Goal: Feedback & Contribution: Leave review/rating

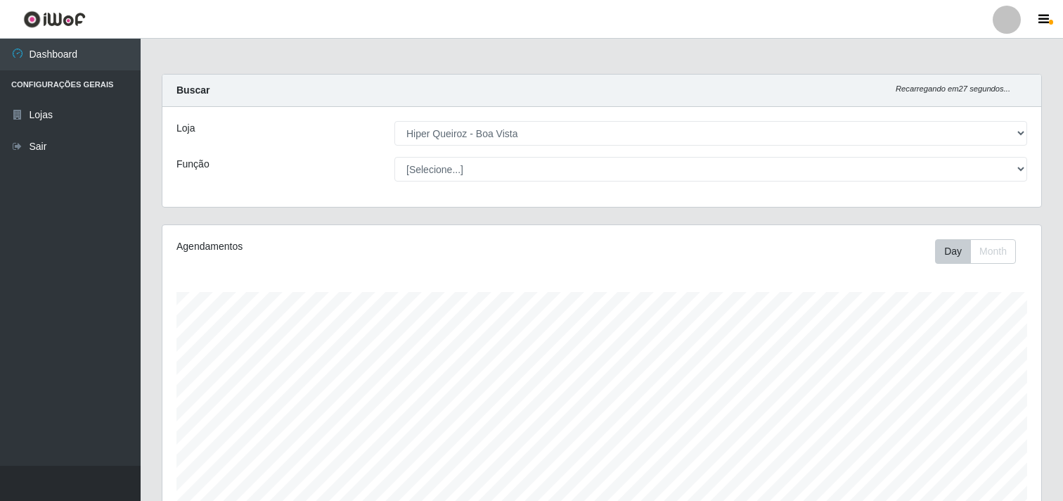
select select "514"
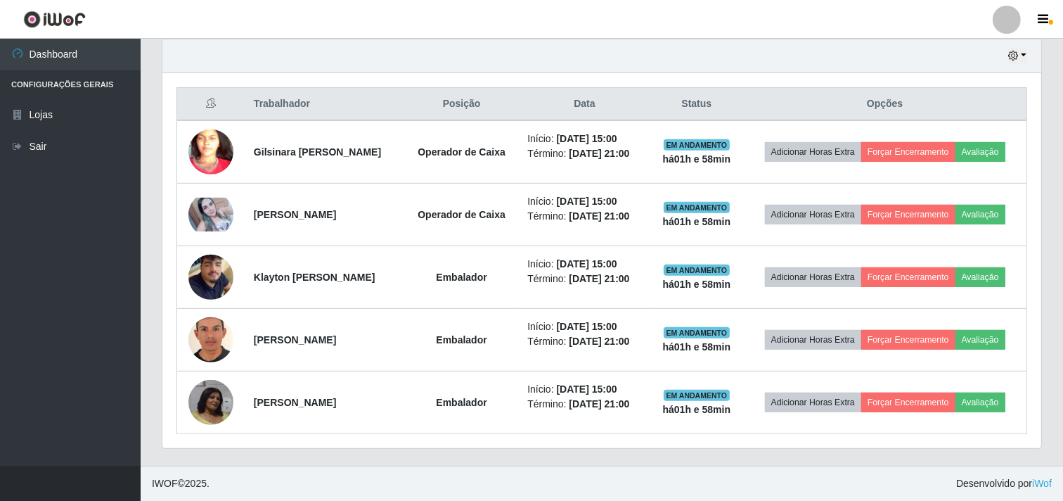
scroll to position [291, 879]
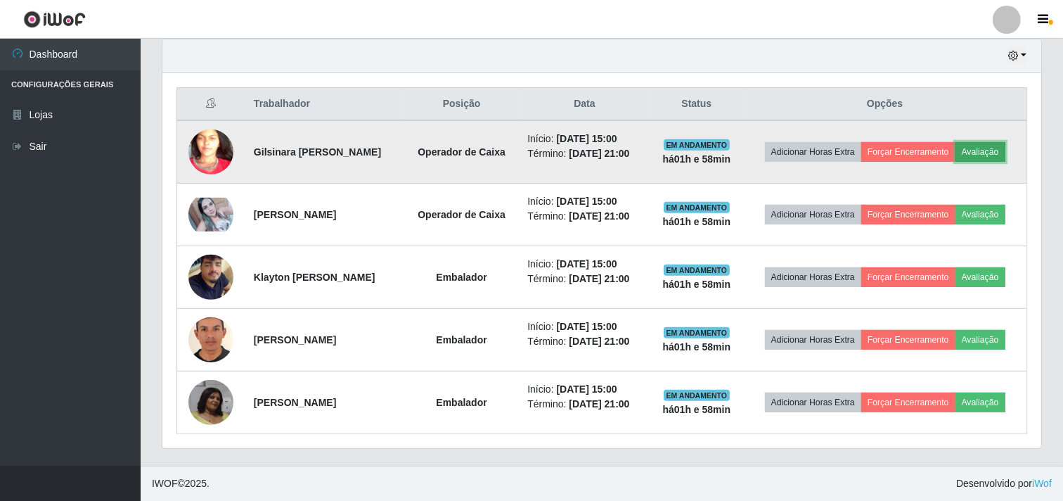
click at [995, 156] on button "Avaliação" at bounding box center [980, 152] width 50 height 20
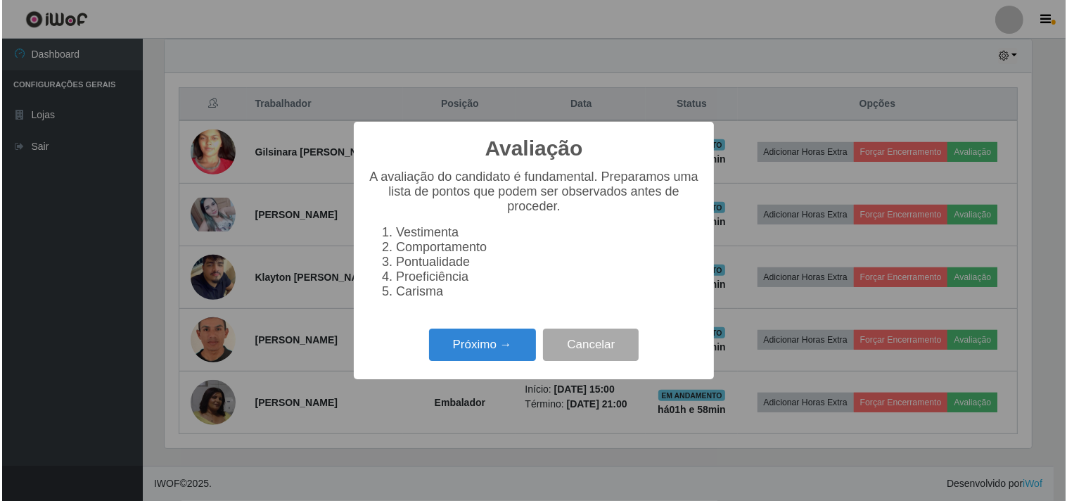
scroll to position [291, 870]
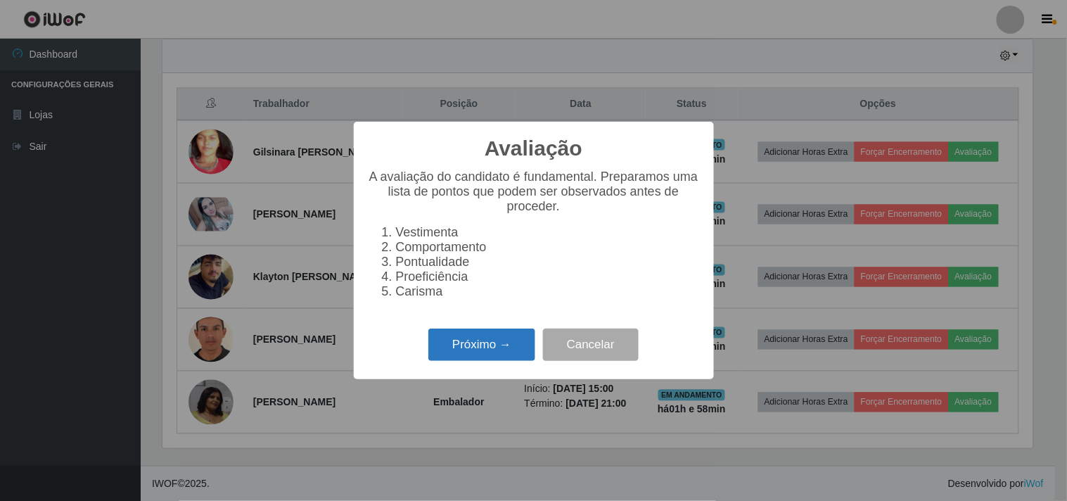
click at [493, 361] on button "Próximo →" at bounding box center [481, 344] width 107 height 33
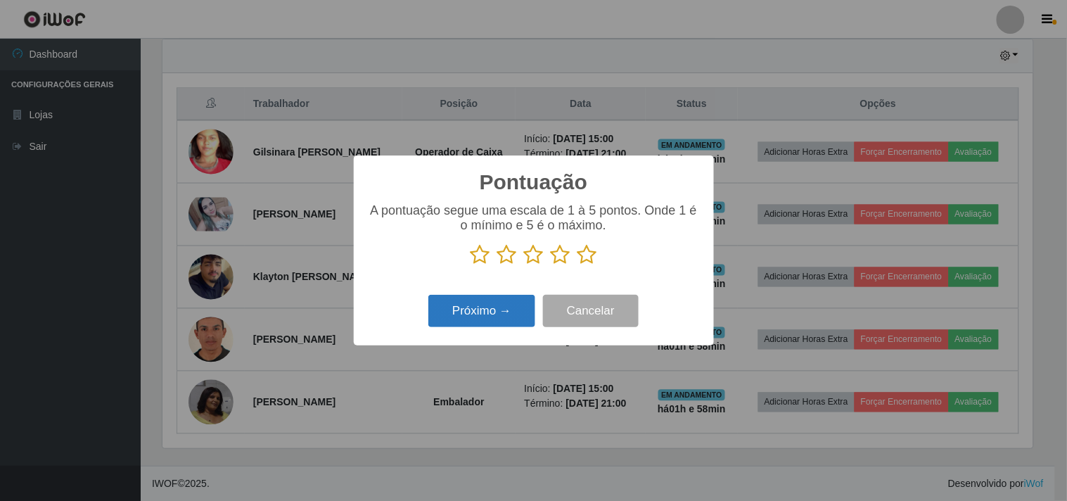
drag, startPoint x: 530, startPoint y: 253, endPoint x: 508, endPoint y: 308, distance: 59.0
click at [530, 252] on icon at bounding box center [534, 254] width 20 height 21
click at [524, 265] on input "radio" at bounding box center [524, 265] width 0 height 0
click at [499, 322] on button "Próximo →" at bounding box center [481, 311] width 107 height 33
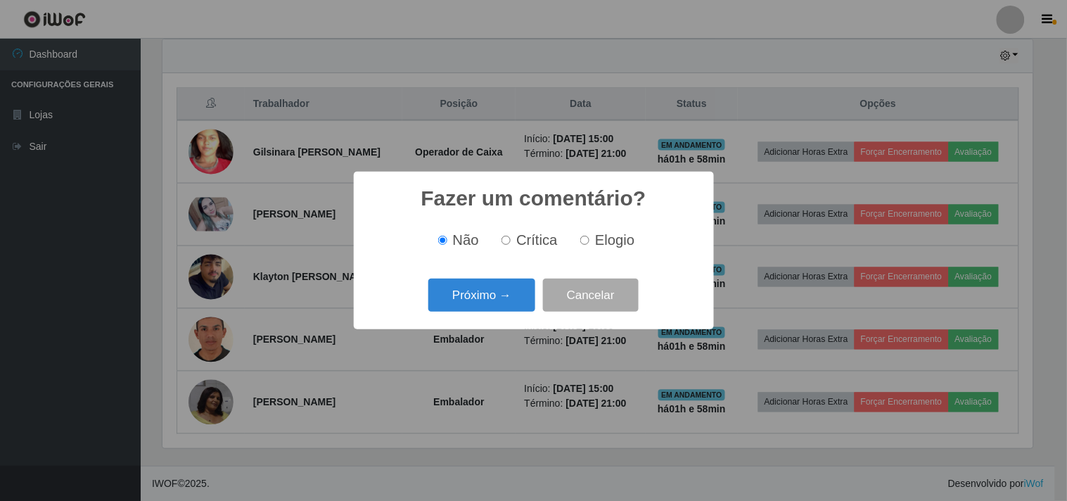
click at [531, 250] on div "Não Crítica Elogio" at bounding box center [534, 239] width 332 height 41
click at [524, 247] on span "Crítica" at bounding box center [536, 239] width 41 height 15
click at [510, 245] on input "Crítica" at bounding box center [505, 240] width 9 height 9
radio input "true"
click at [510, 304] on button "Próximo →" at bounding box center [481, 294] width 107 height 33
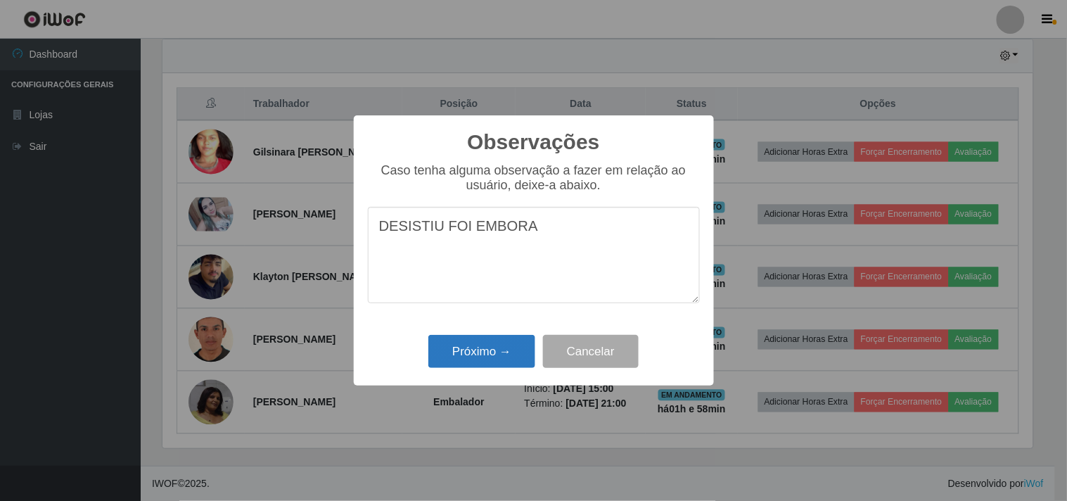
type textarea "DESISTIU FOI EMBORA"
click at [475, 357] on button "Próximo →" at bounding box center [481, 351] width 107 height 33
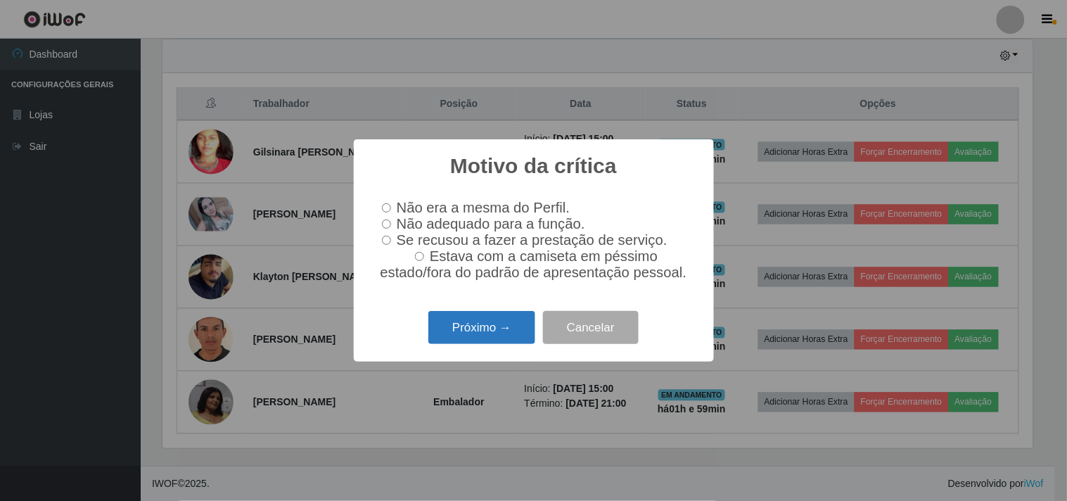
click at [509, 338] on button "Próximo →" at bounding box center [481, 327] width 107 height 33
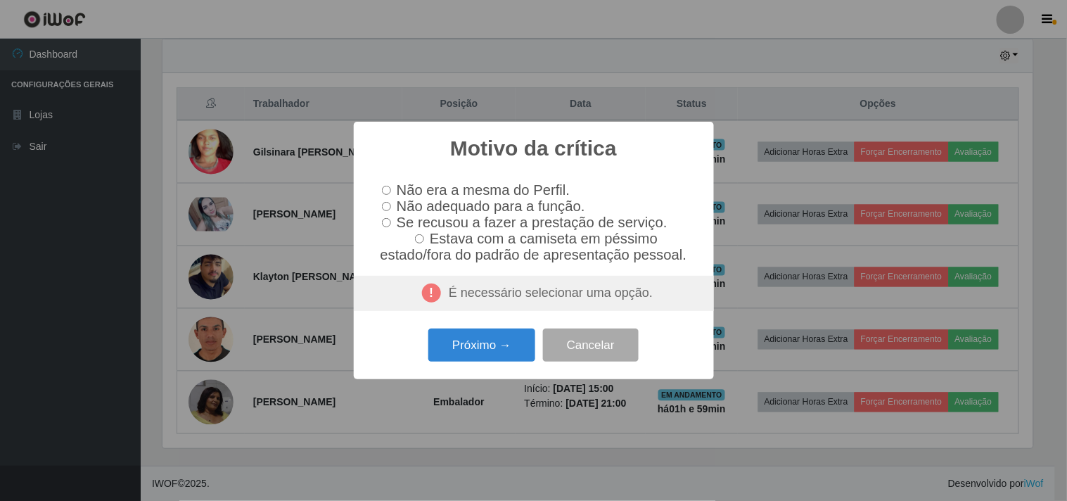
click at [380, 206] on label "Não adequado para a função." at bounding box center [480, 206] width 209 height 16
click at [382, 206] on input "Não adequado para a função." at bounding box center [386, 206] width 9 height 9
radio input "true"
click at [468, 359] on button "Próximo →" at bounding box center [481, 344] width 107 height 33
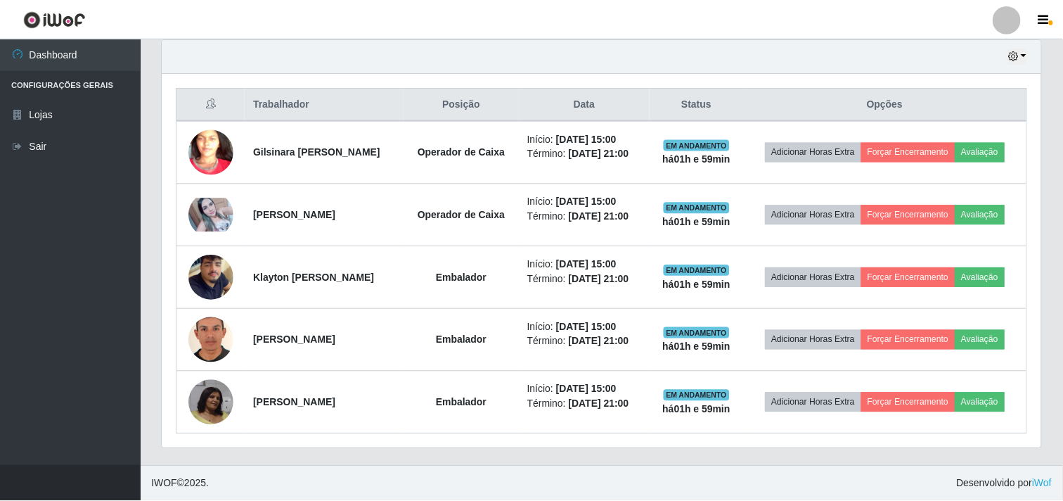
scroll to position [291, 879]
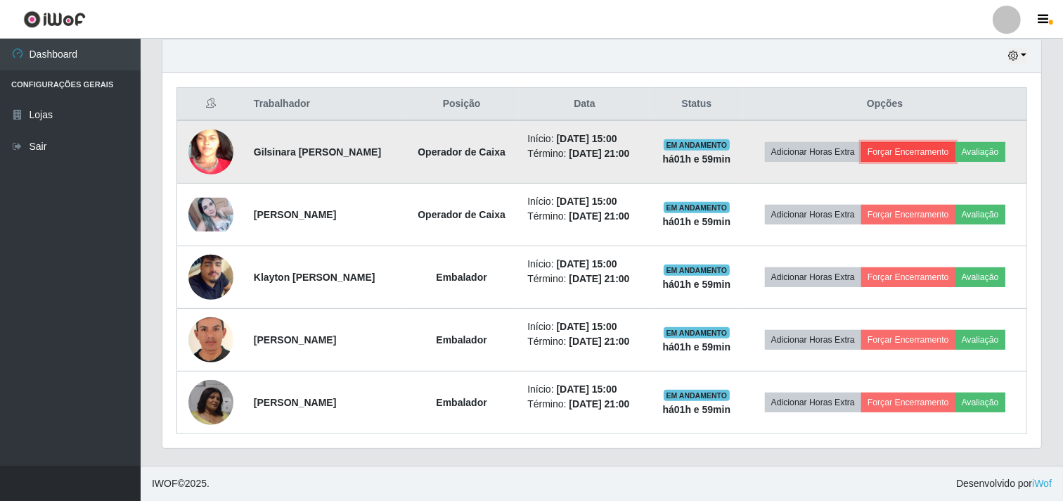
click at [910, 151] on button "Forçar Encerramento" at bounding box center [908, 152] width 94 height 20
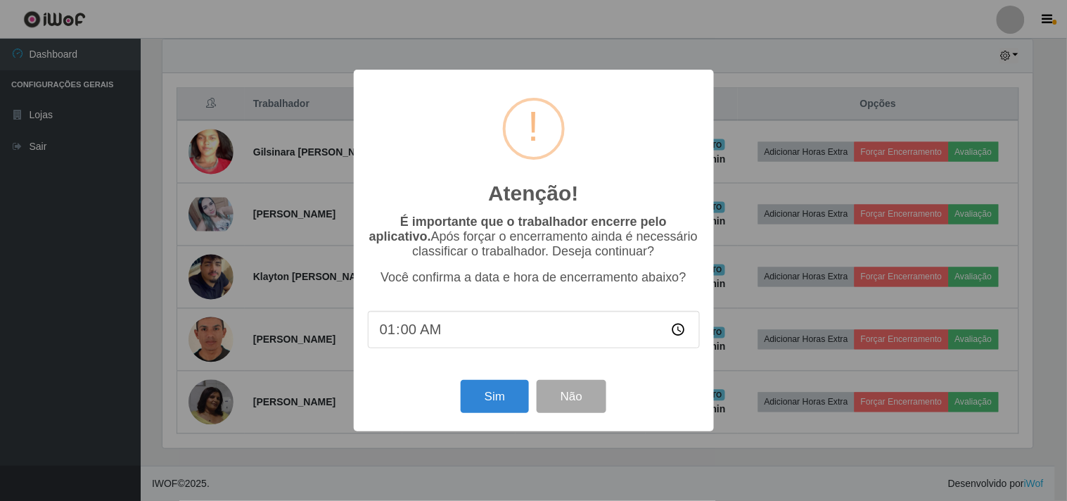
type input "17:00"
click at [479, 411] on button "Sim" at bounding box center [495, 396] width 68 height 33
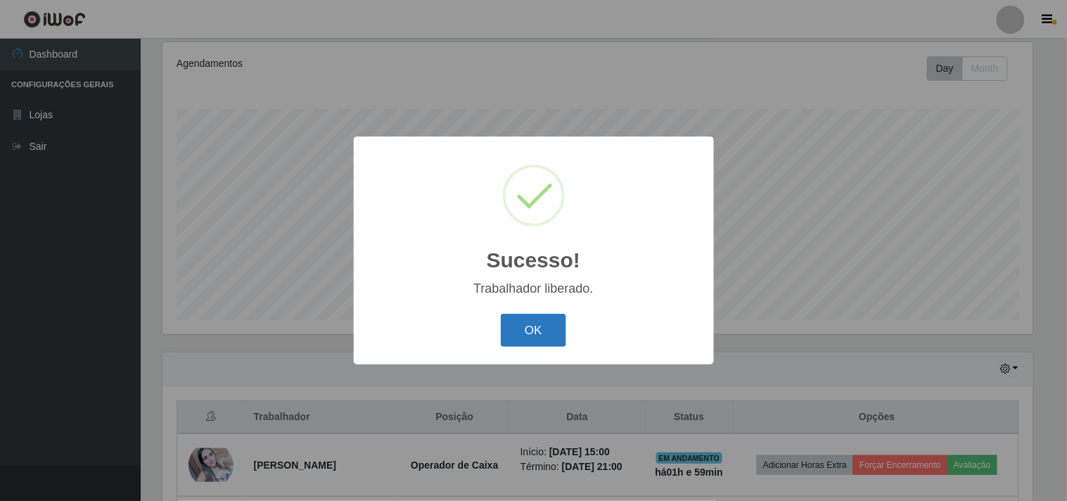
click at [532, 330] on button "OK" at bounding box center [533, 330] width 65 height 33
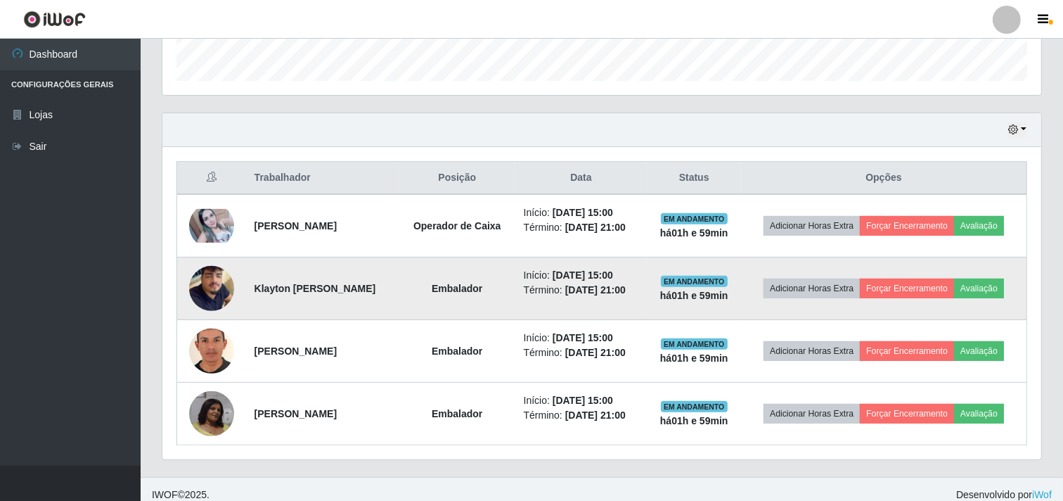
scroll to position [433, 0]
